Goal: Find specific page/section: Find specific page/section

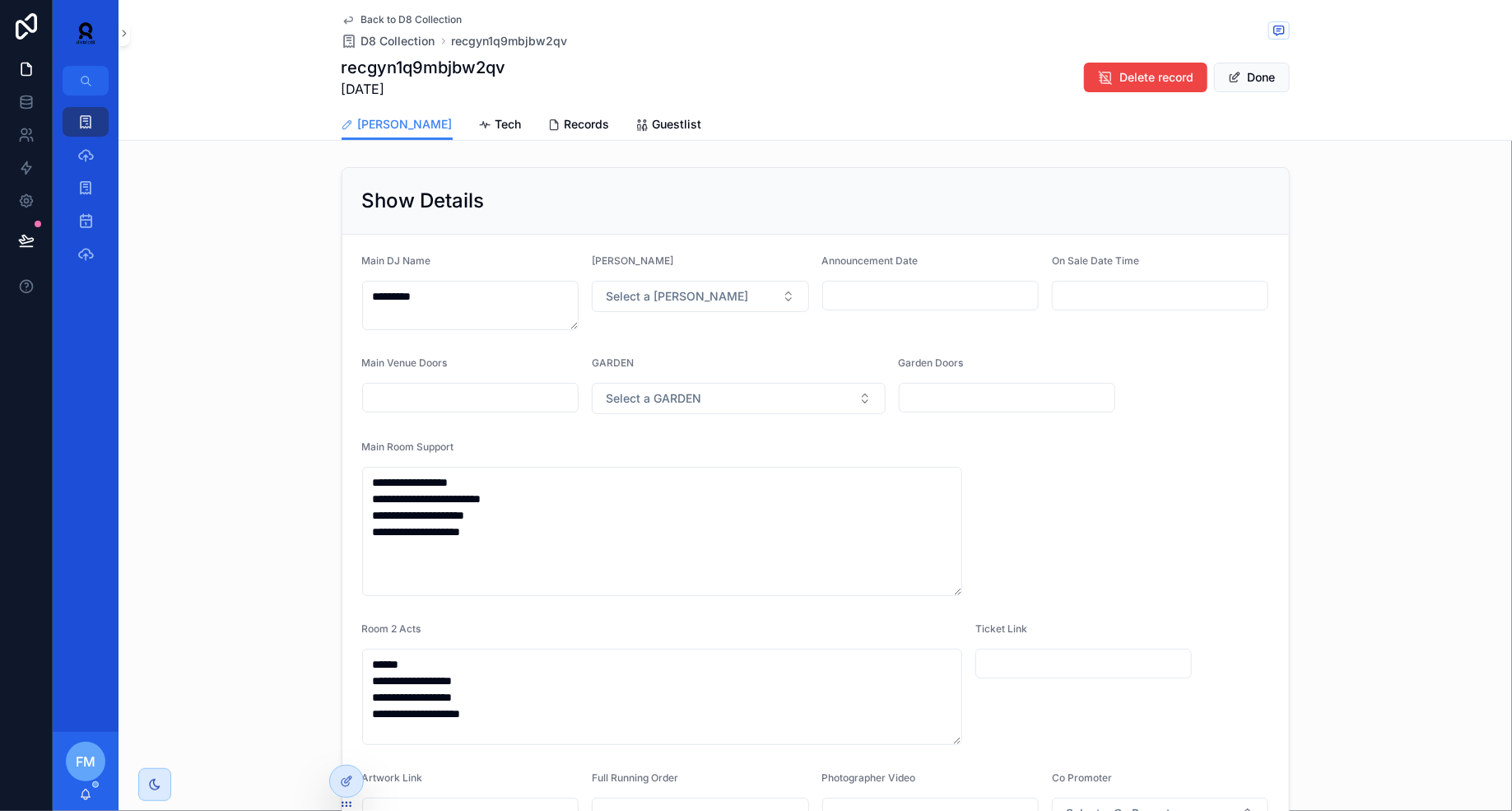
scroll to position [838, 0]
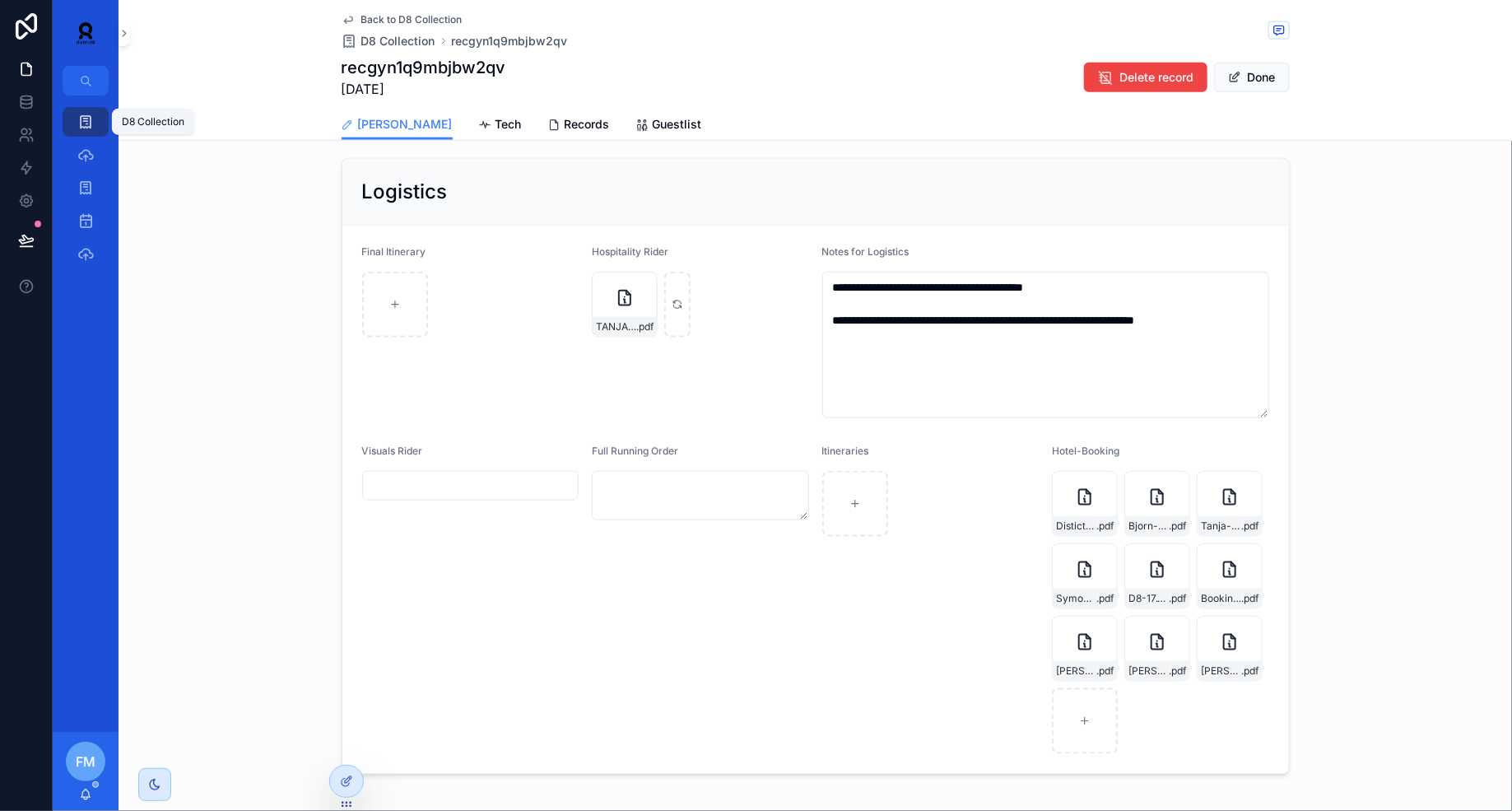
click at [78, 136] on link "D8 Collection" at bounding box center [85, 122] width 46 height 30
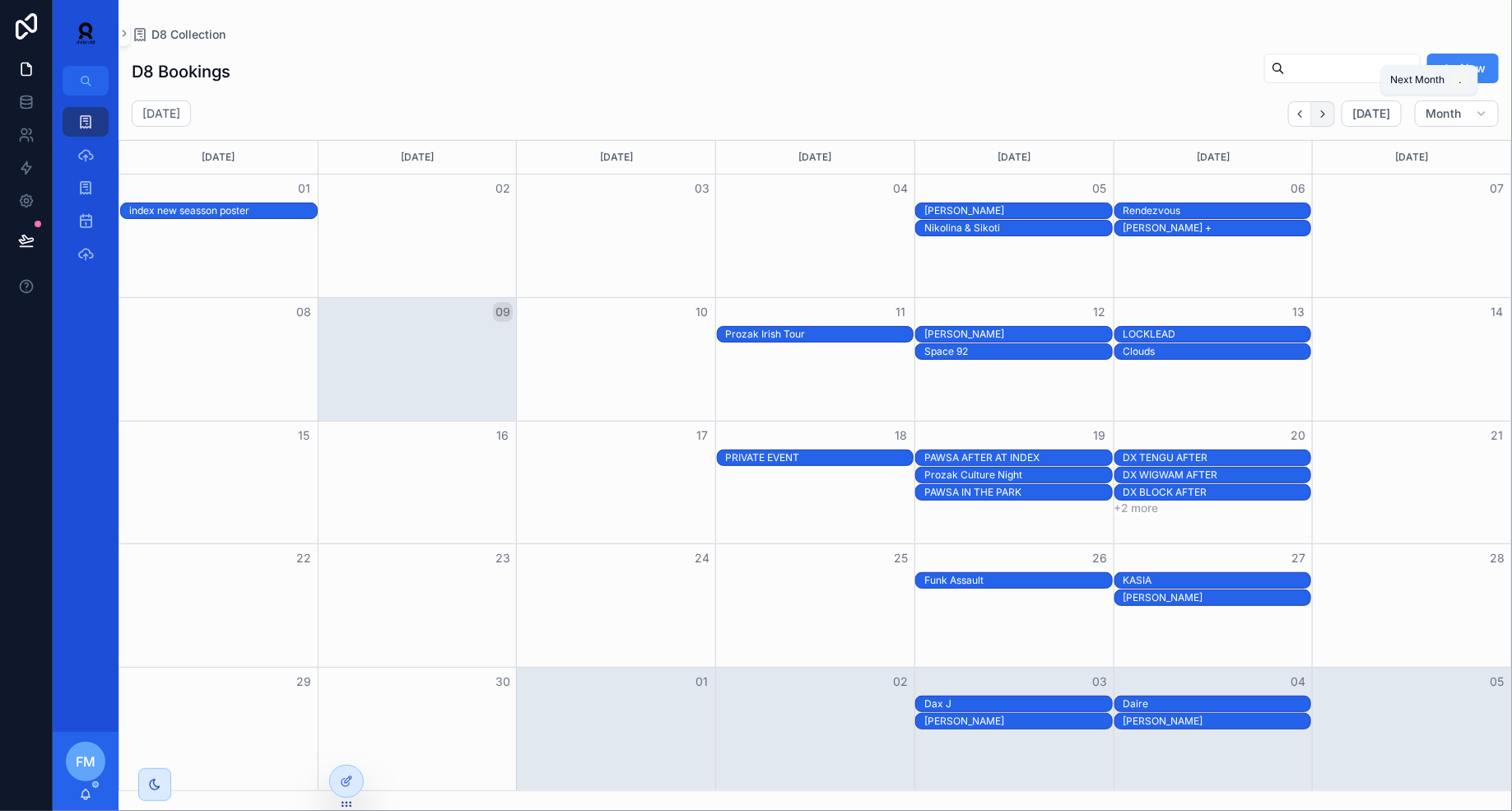
click at [1327, 110] on icon "Next" at bounding box center [1323, 114] width 13 height 13
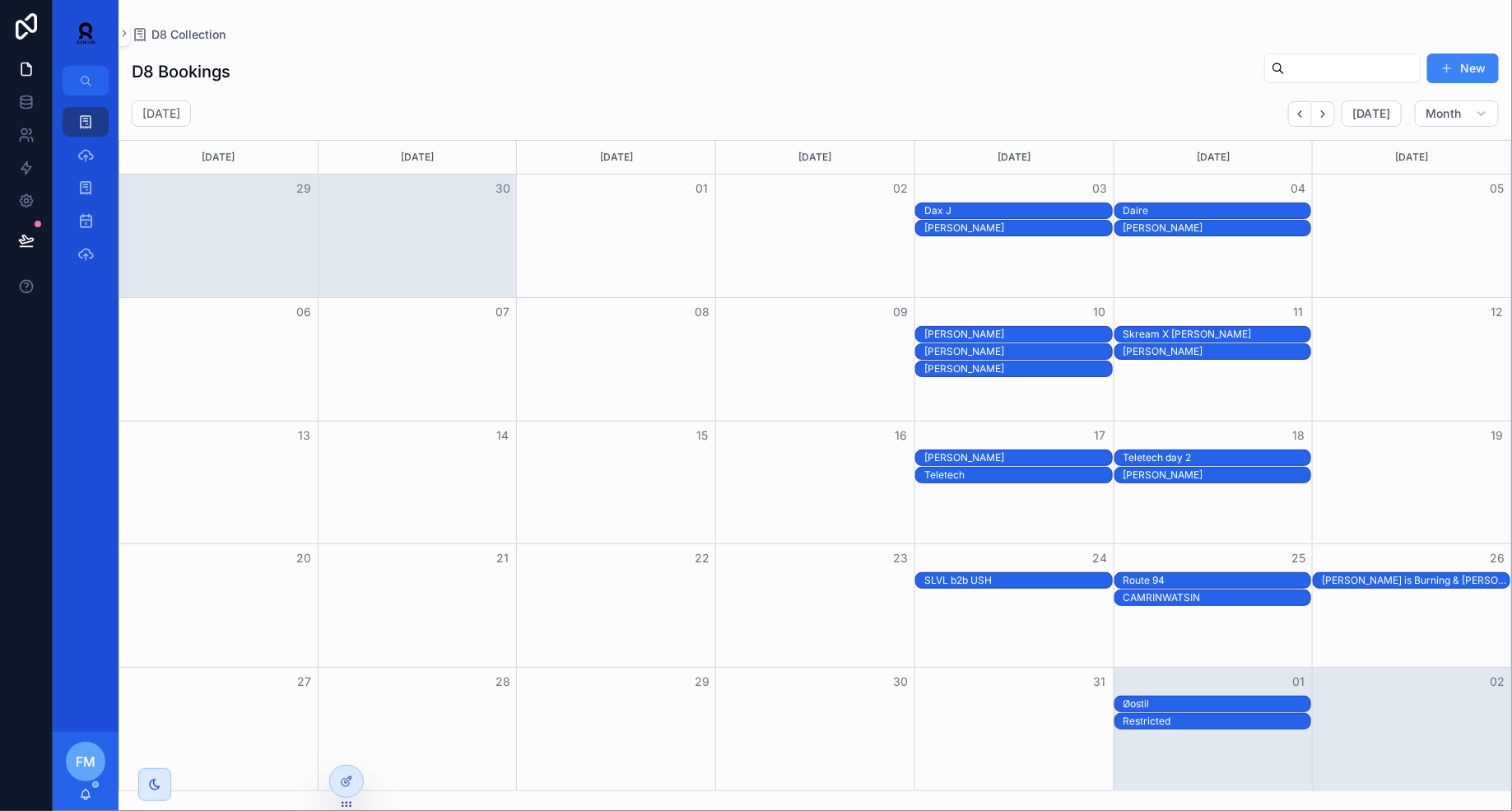
click at [1040, 348] on div "[PERSON_NAME]" at bounding box center [1018, 352] width 188 height 14
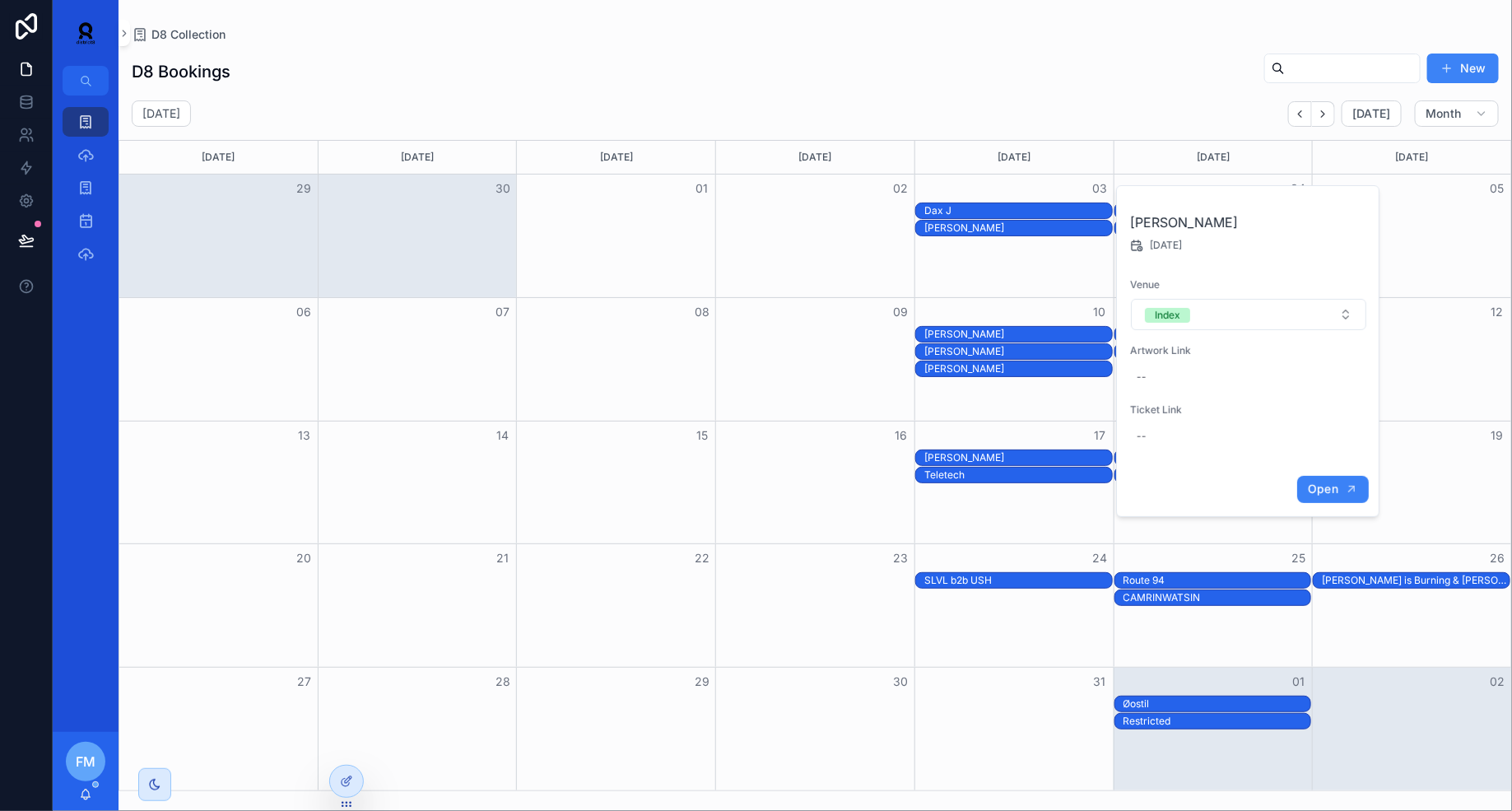
click at [1339, 479] on button "Open" at bounding box center [1333, 490] width 72 height 27
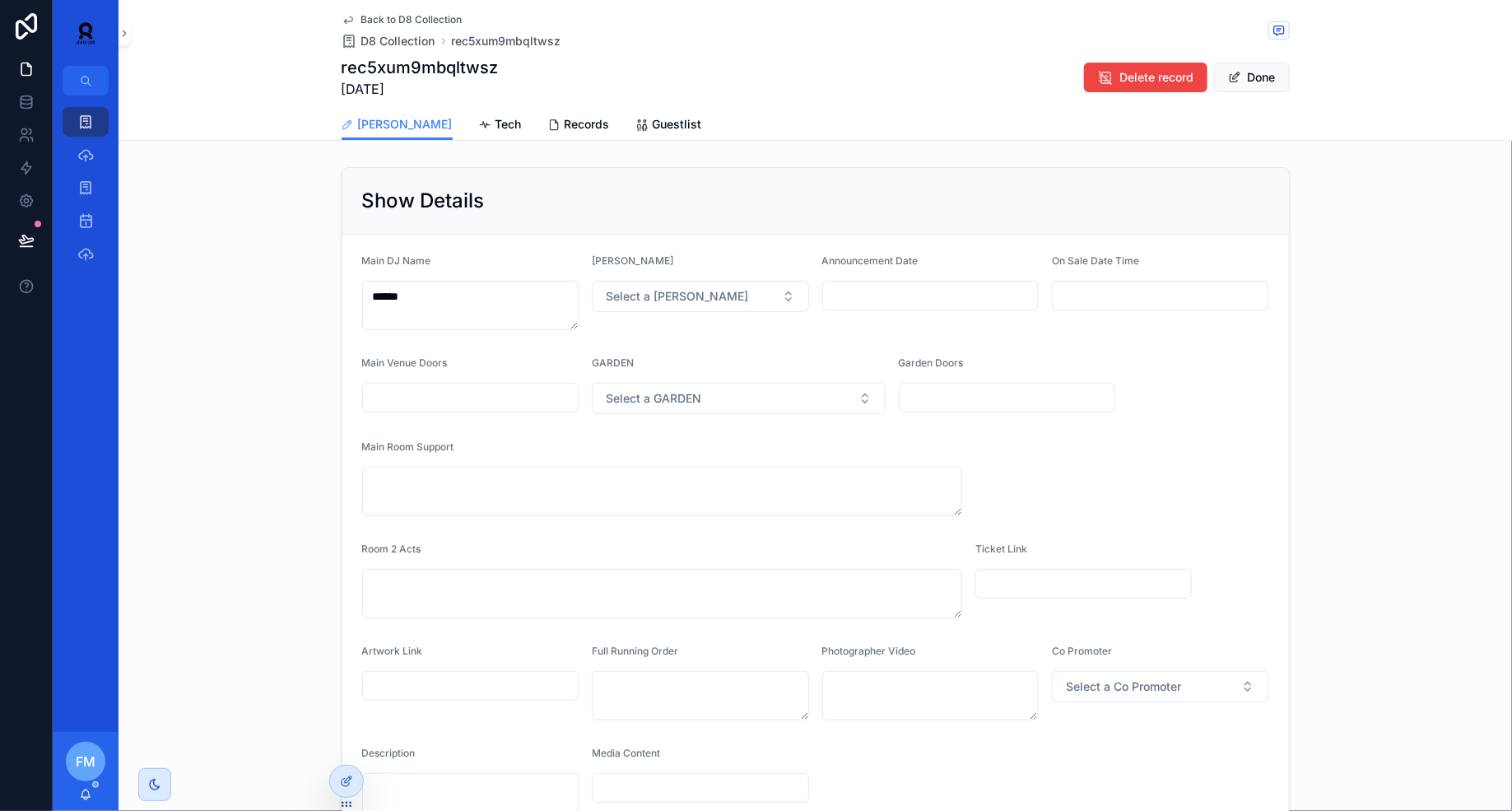
click at [527, 140] on div "Back to D8 Collection D8 Collection rec5xum9mbqltwsz rec5xum9mbqltwsz [DATE] De…" at bounding box center [815, 70] width 1394 height 141
click at [565, 123] on span "Records" at bounding box center [587, 123] width 46 height 16
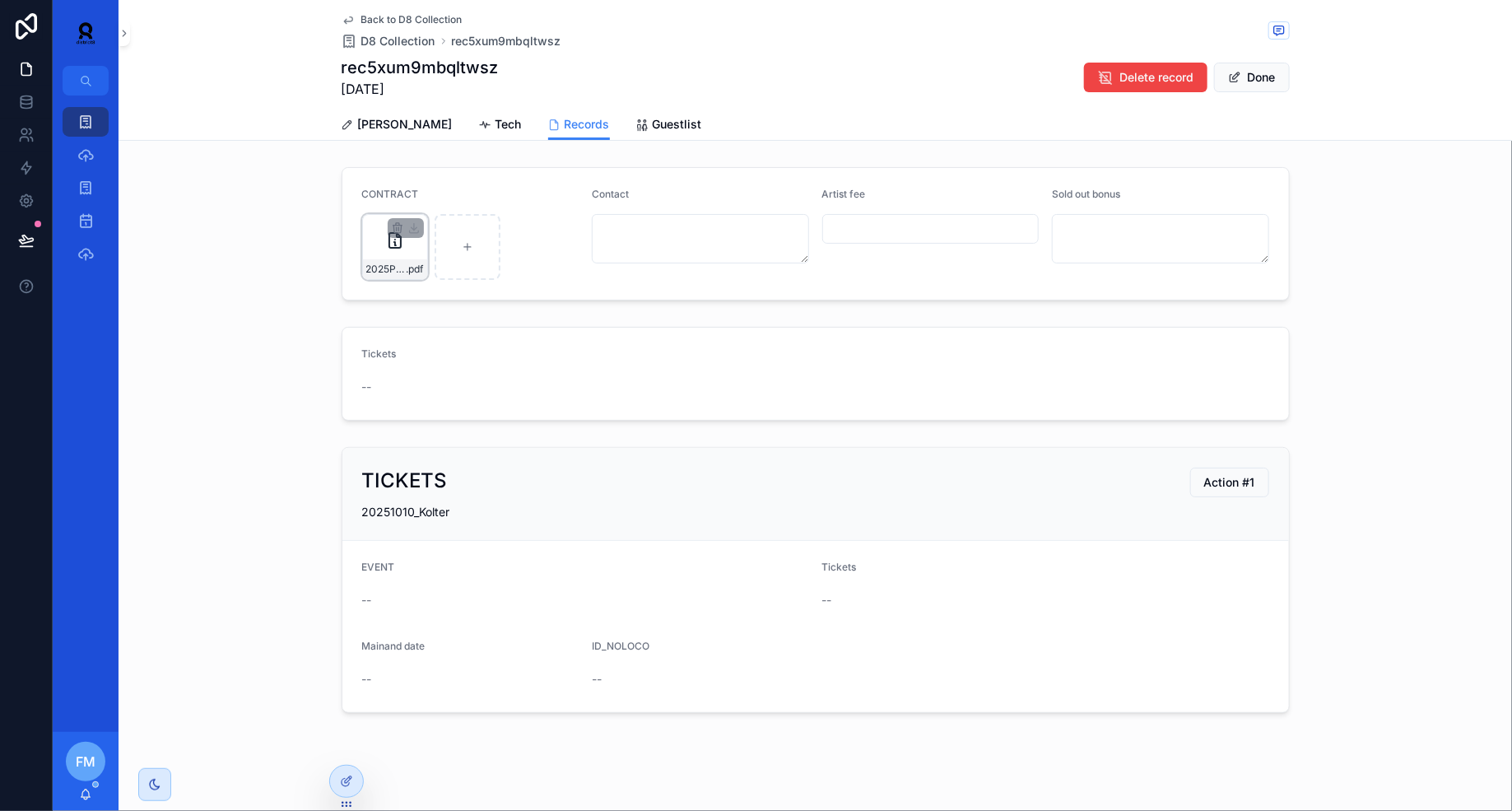
click at [390, 248] on icon "scrollable content" at bounding box center [395, 240] width 19 height 19
